Goal: Complete application form

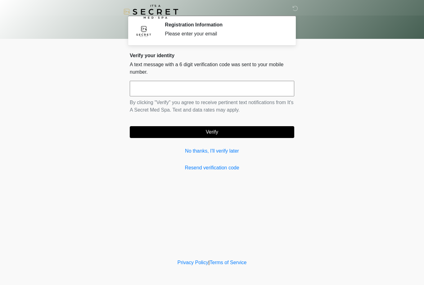
click at [268, 91] on input "text" at bounding box center [212, 89] width 164 height 16
click at [334, 101] on body "‎ ‎ Registration Information Please enter your email Please connect to Wi-Fi no…" at bounding box center [212, 142] width 424 height 285
click at [279, 91] on input "******" at bounding box center [212, 89] width 164 height 16
type input "*"
click at [366, 105] on body "‎ ‎ Registration Information Please enter your email Please connect to Wi-Fi no…" at bounding box center [212, 142] width 424 height 285
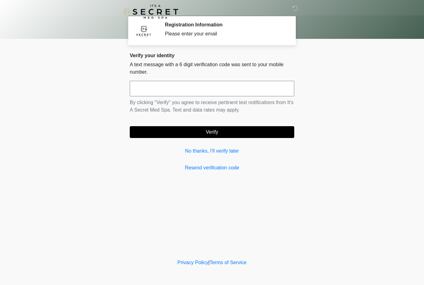
click at [275, 90] on input "text" at bounding box center [212, 89] width 164 height 16
type input "******"
click at [345, 87] on body "‎ ‎ Registration Information Please enter your email Please connect to Wi-Fi no…" at bounding box center [212, 142] width 424 height 285
click at [269, 135] on button "Verify" at bounding box center [212, 132] width 164 height 12
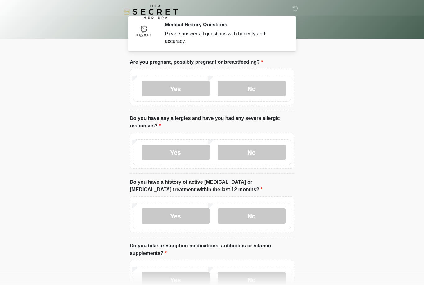
click at [273, 87] on label "No" at bounding box center [252, 89] width 68 height 16
click at [272, 151] on label "No" at bounding box center [252, 152] width 68 height 16
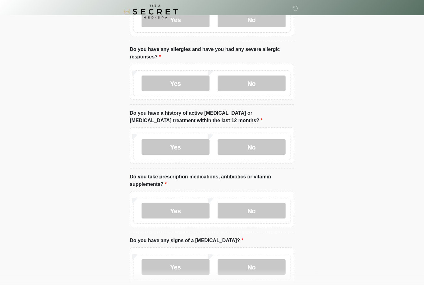
scroll to position [66, 0]
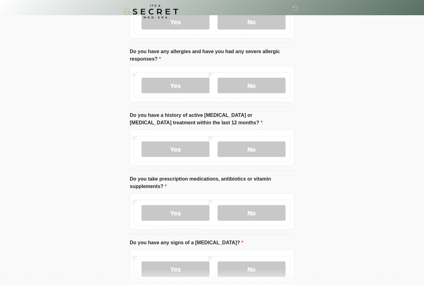
click at [271, 153] on label "No" at bounding box center [252, 150] width 68 height 16
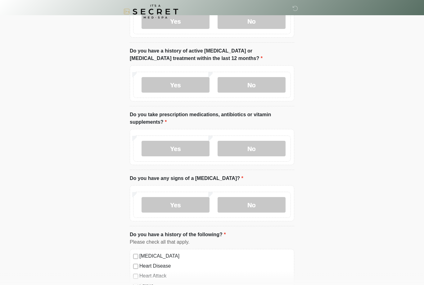
click at [272, 151] on label "No" at bounding box center [252, 149] width 68 height 16
click at [271, 201] on label "No" at bounding box center [252, 205] width 68 height 16
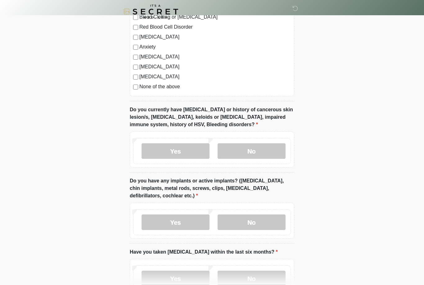
scroll to position [412, 0]
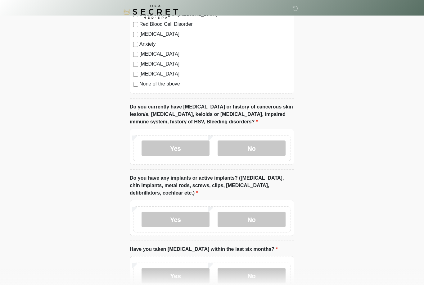
click at [276, 140] on label "No" at bounding box center [252, 148] width 68 height 16
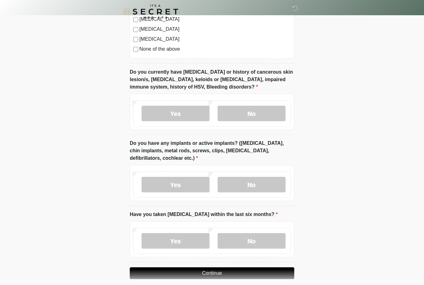
scroll to position [453, 0]
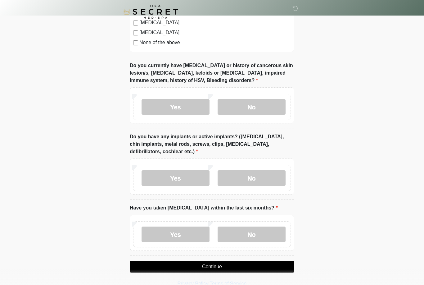
click at [273, 177] on label "No" at bounding box center [252, 178] width 68 height 16
click at [275, 236] on label "No" at bounding box center [252, 234] width 68 height 16
click at [282, 267] on button "Continue" at bounding box center [212, 266] width 164 height 12
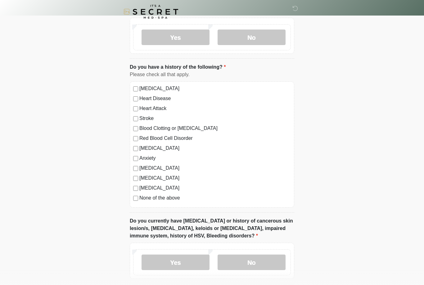
scroll to position [0, 0]
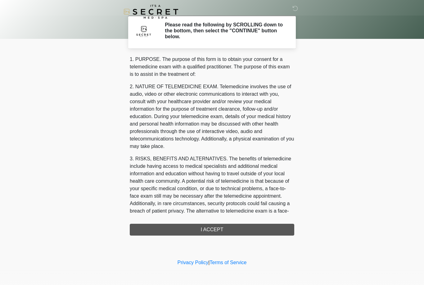
click at [287, 226] on div "1. PURPOSE. The purpose of this form is to obtain your consent for a telemedici…" at bounding box center [212, 146] width 164 height 180
click at [270, 228] on div "1. PURPOSE. The purpose of this form is to obtain your consent for a telemedici…" at bounding box center [212, 146] width 164 height 180
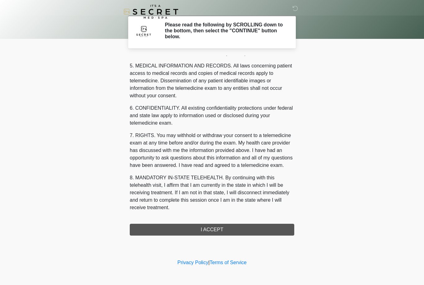
click at [245, 233] on button "I ACCEPT" at bounding box center [212, 229] width 164 height 12
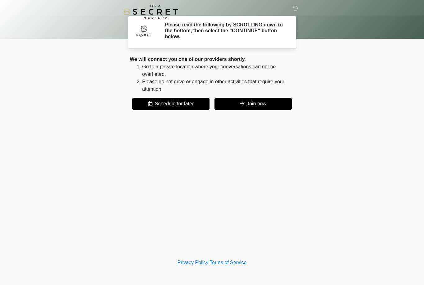
click at [242, 228] on div "‎ ‎ Please read the following by SCROLLING down to the bottom, then select the …" at bounding box center [212, 128] width 186 height 245
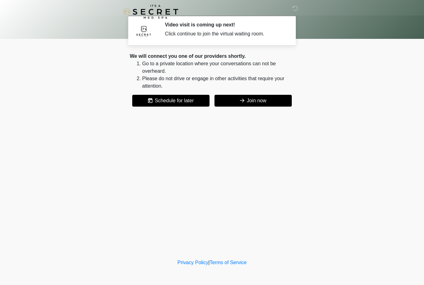
click at [269, 102] on button "Join now" at bounding box center [252, 101] width 77 height 12
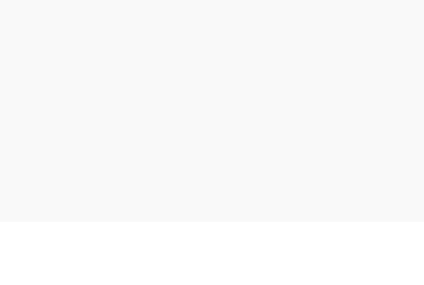
scroll to position [2, 0]
